Goal: Task Accomplishment & Management: Manage account settings

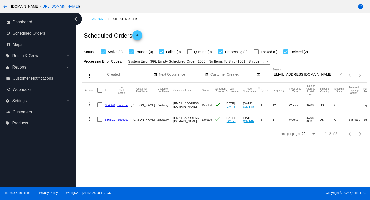
click at [3, 7] on mat-icon "arrow_back" at bounding box center [5, 7] width 6 height 6
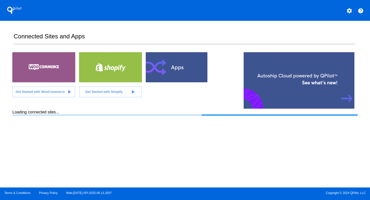
click at [348, 14] on mat-icon "settings" at bounding box center [349, 11] width 6 height 6
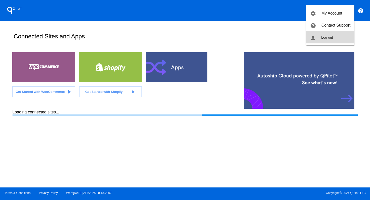
click at [335, 37] on button "person Log out" at bounding box center [330, 37] width 48 height 12
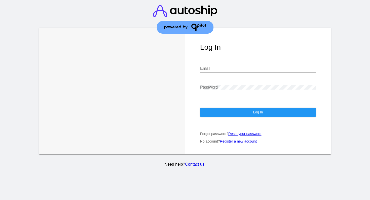
click at [242, 70] on input "Email" at bounding box center [258, 68] width 116 height 5
type input "[PERSON_NAME][EMAIL_ADDRESS][DOMAIN_NAME]"
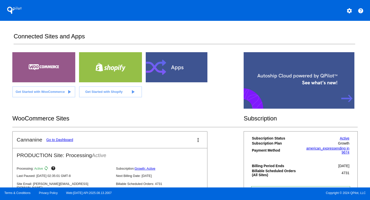
scroll to position [14, 0]
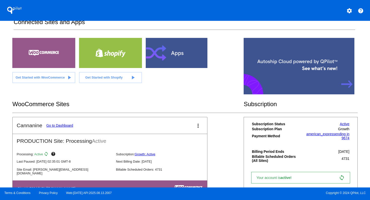
click at [68, 125] on link "Go to Dashboard" at bounding box center [59, 126] width 27 height 4
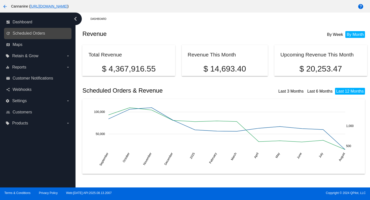
click at [46, 36] on link "update Scheduled Orders" at bounding box center [38, 33] width 64 height 8
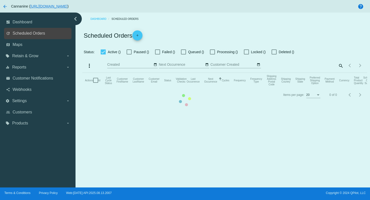
checkbox input "true"
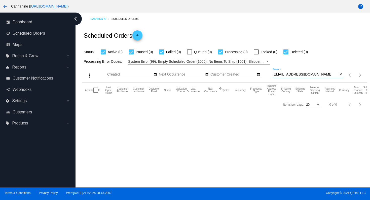
drag, startPoint x: 308, startPoint y: 74, endPoint x: 273, endPoint y: 76, distance: 35.5
click at [272, 76] on div "more_vert Aug Jan Feb Mar [DATE]" at bounding box center [224, 74] width 284 height 18
paste input "info@nooksafespace"
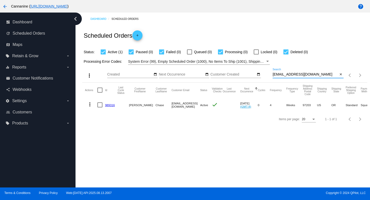
type input "[EMAIL_ADDRESS][DOMAIN_NAME]"
click at [91, 105] on mat-icon "more_vert" at bounding box center [90, 105] width 6 height 6
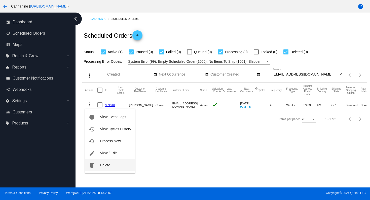
click at [109, 166] on span "Delete" at bounding box center [105, 165] width 10 height 4
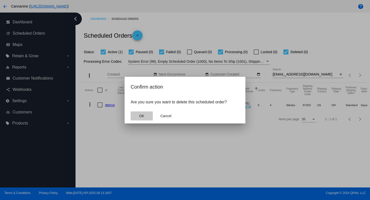
click at [145, 114] on button "OK" at bounding box center [142, 116] width 22 height 9
